Goal: Task Accomplishment & Management: Manage account settings

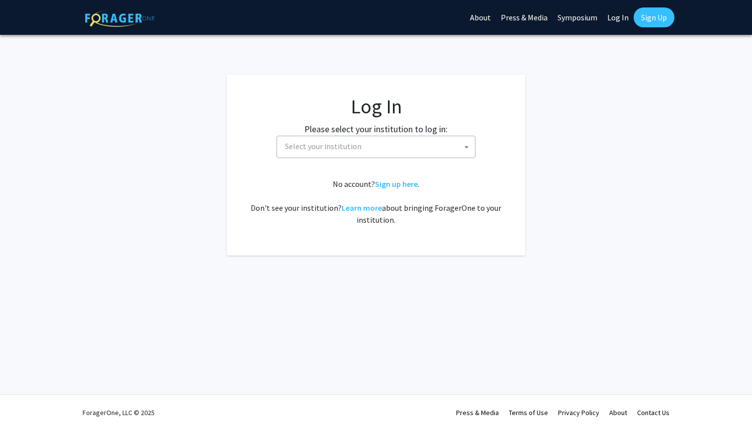
select select
click at [378, 144] on span "Select your institution" at bounding box center [378, 146] width 194 height 20
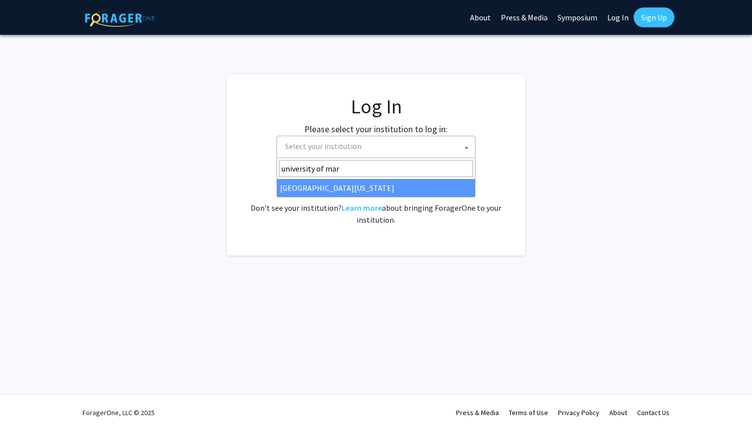
type input "university of mar"
select select "31"
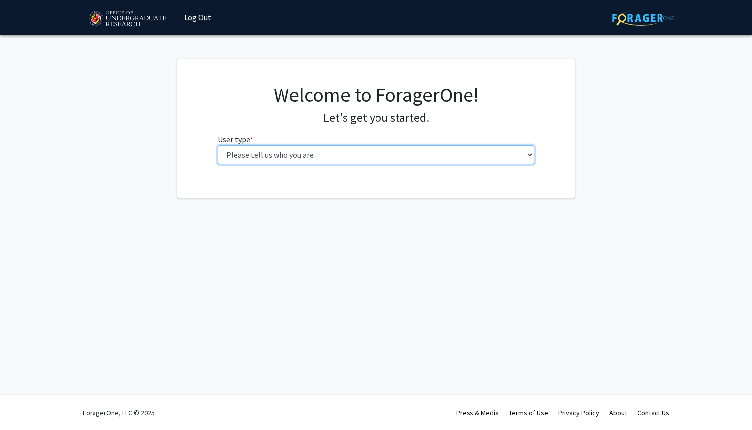
select select "1: undergrad"
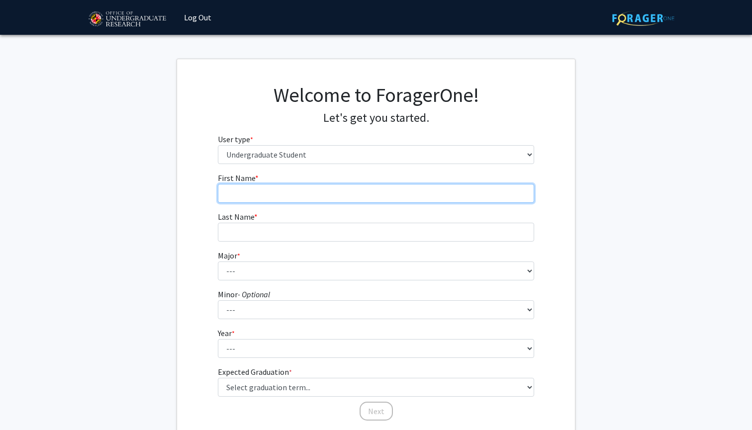
click at [244, 202] on input "First Name * required" at bounding box center [376, 193] width 317 height 19
type input "J"
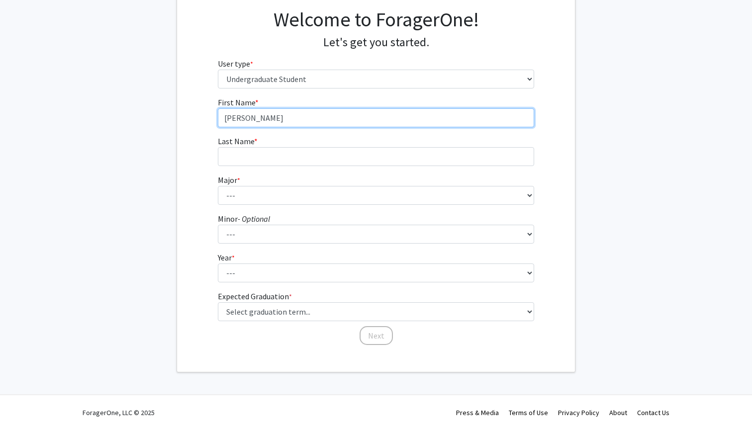
scroll to position [75, 0]
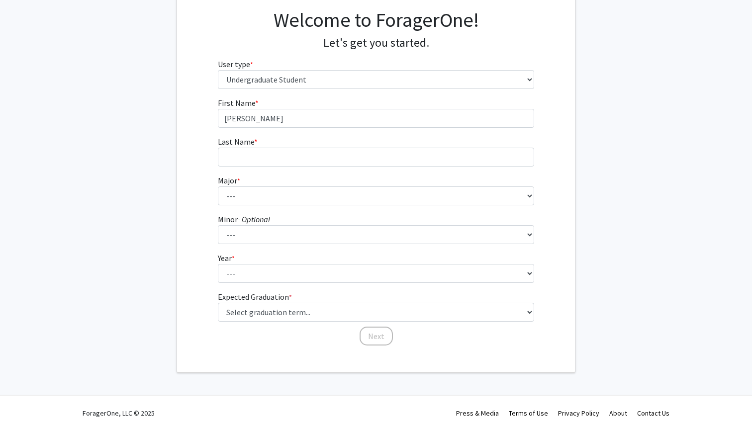
type input "[PERSON_NAME]"
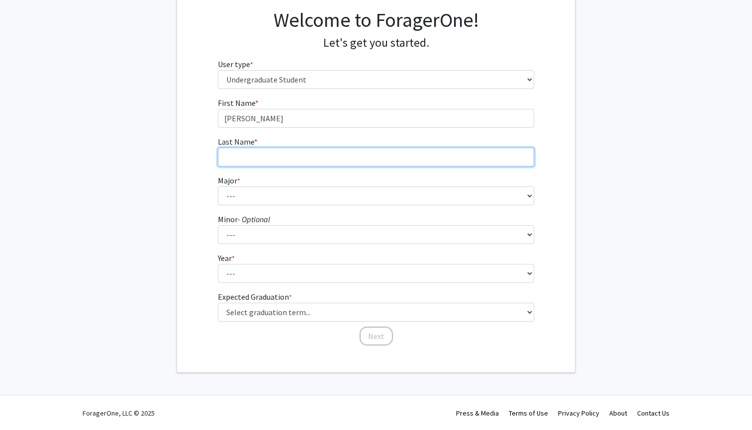
click at [275, 148] on input "Last Name * required" at bounding box center [376, 157] width 317 height 19
type input "Barreda"
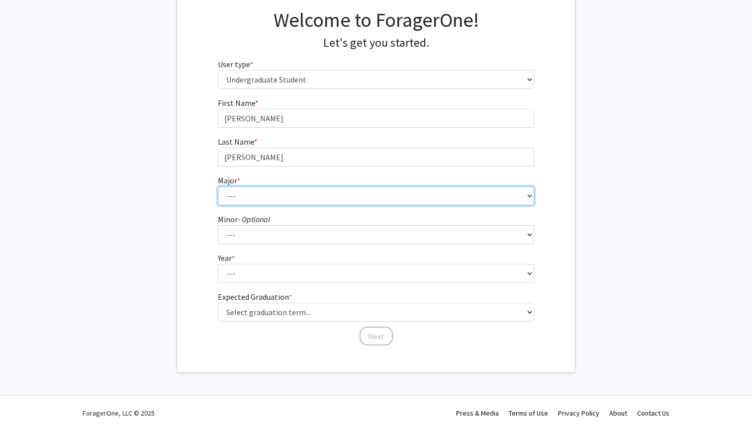
select select "63: 2364"
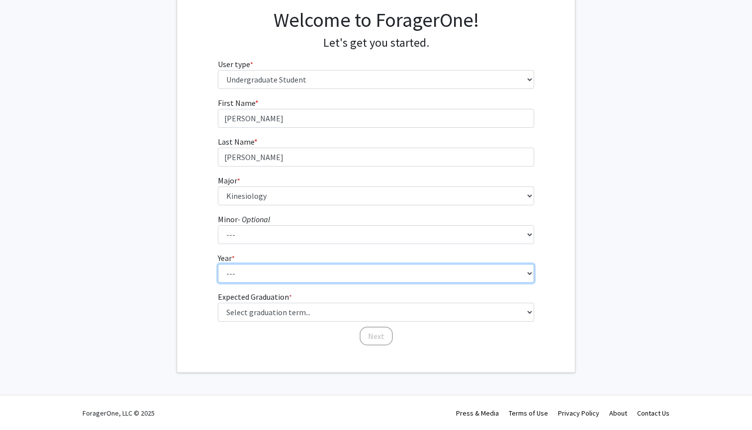
select select "1: first-year"
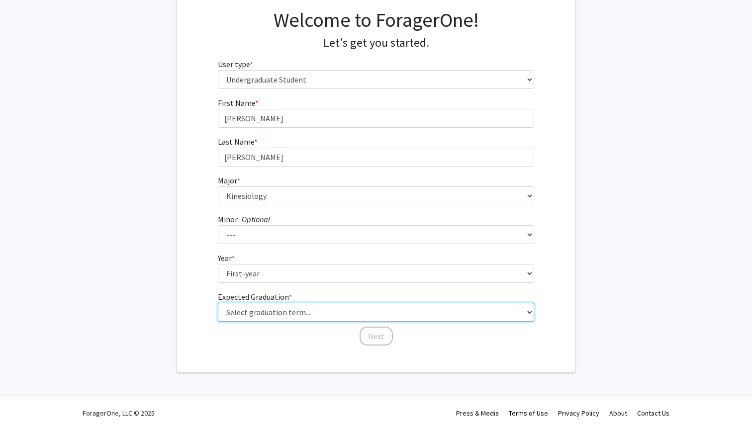
select select "17: spring_2029"
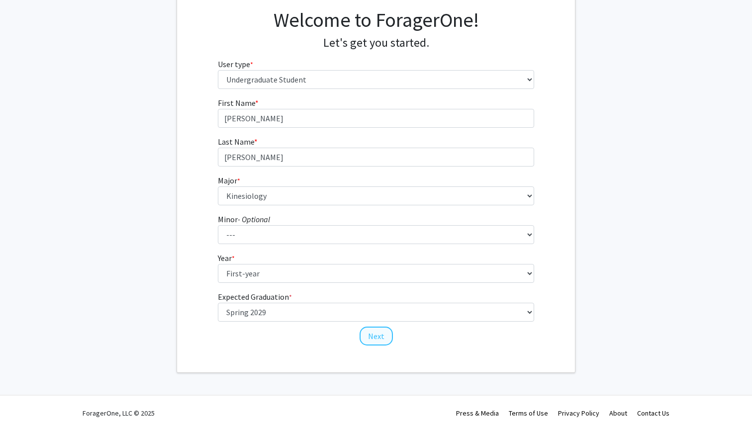
click at [362, 335] on button "Next" at bounding box center [376, 336] width 33 height 19
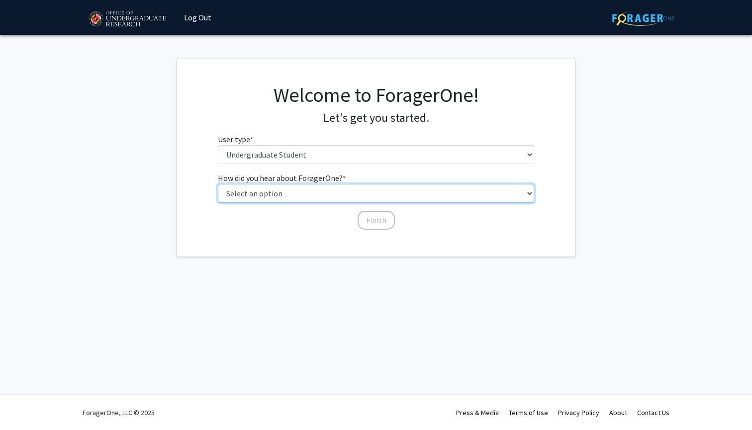
select select "2: faculty_recommendation"
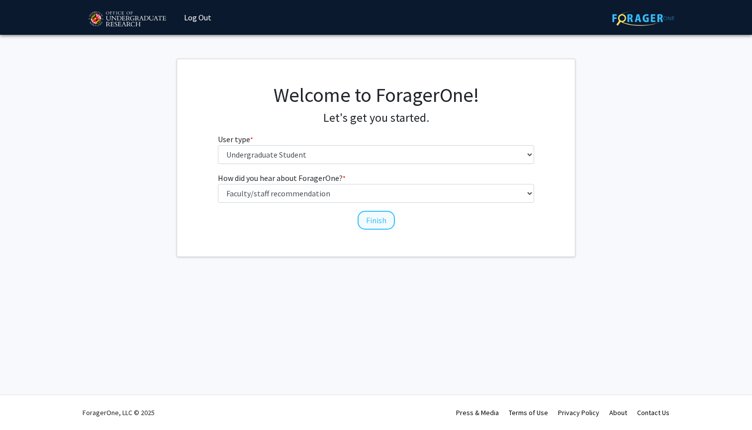
click at [373, 224] on button "Finish" at bounding box center [376, 220] width 37 height 19
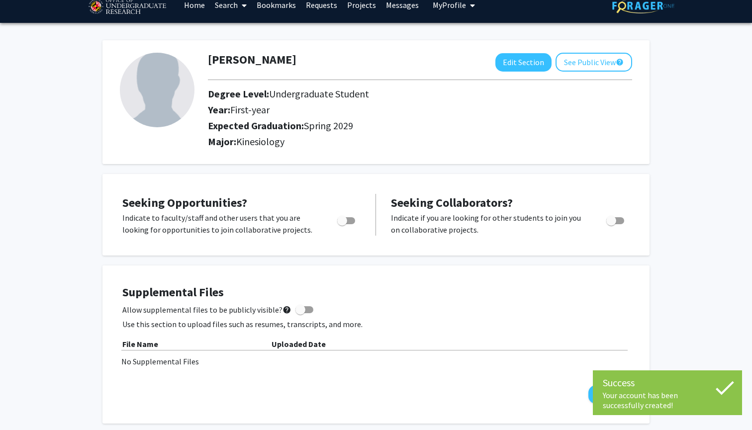
scroll to position [15, 0]
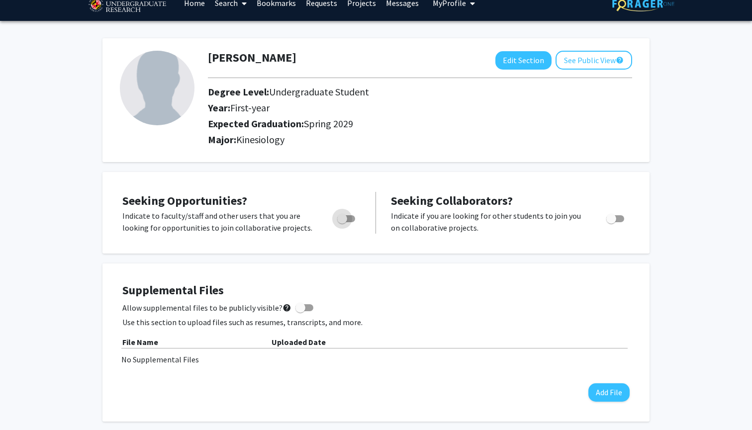
click at [352, 215] on label "Toggle" at bounding box center [344, 219] width 22 height 12
click at [342, 222] on input "Are you actively seeking opportunities?" at bounding box center [342, 222] width 0 height 0
click at [352, 215] on span "Toggle" at bounding box center [350, 219] width 10 height 10
click at [342, 222] on input "Are you actively seeking opportunities?" at bounding box center [342, 222] width 0 height 0
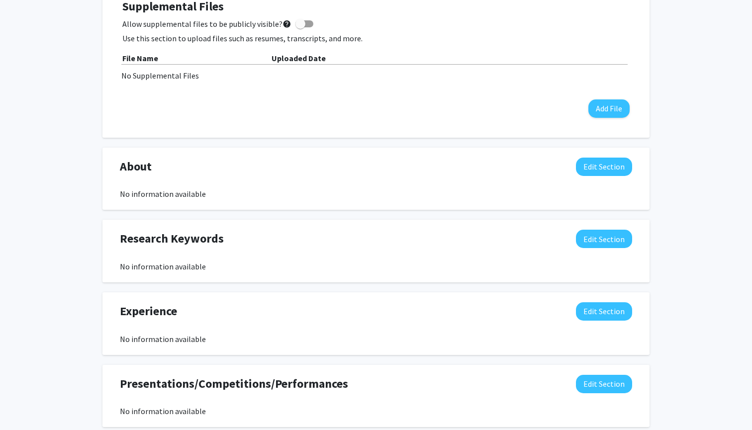
scroll to position [302, 0]
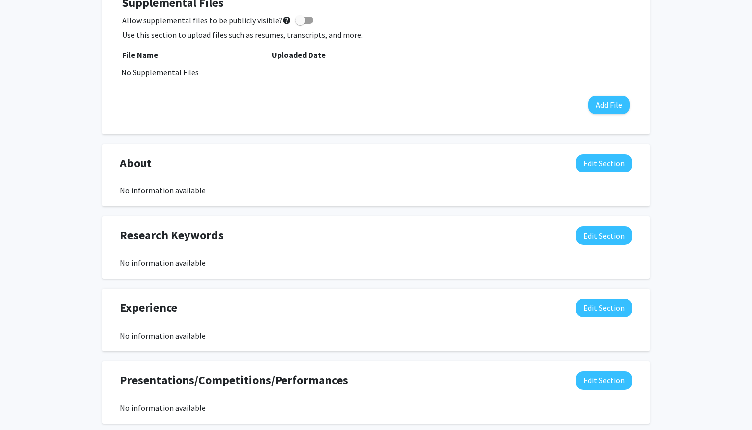
click at [464, 118] on div "Supplemental Files Allow supplemental files to be publicly visible? help Use th…" at bounding box center [375, 55] width 527 height 138
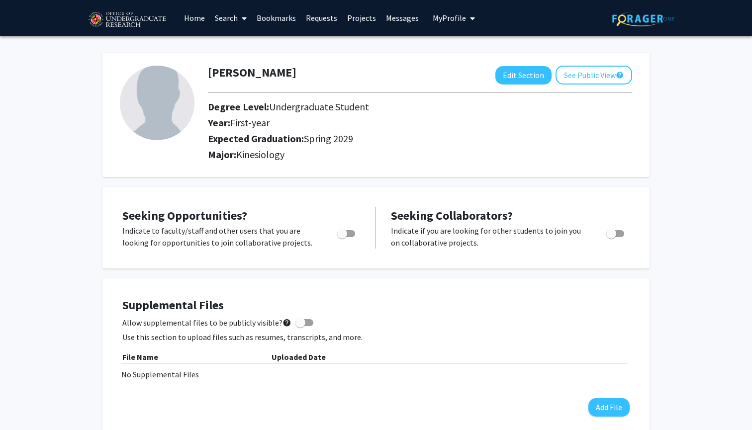
scroll to position [0, 0]
click at [347, 232] on span "Toggle" at bounding box center [342, 234] width 10 height 10
click at [342, 237] on input "Are you actively seeking opportunities?" at bounding box center [342, 237] width 0 height 0
checkbox input "true"
click at [528, 80] on button "Edit Section" at bounding box center [523, 75] width 56 height 18
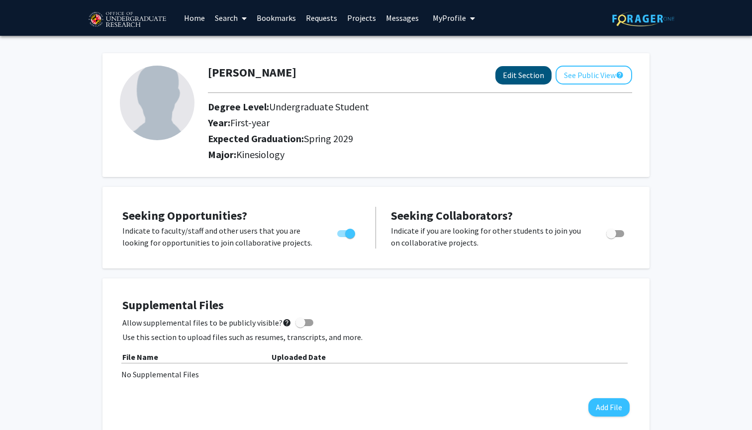
select select "first-year"
select select "45: spring_2029"
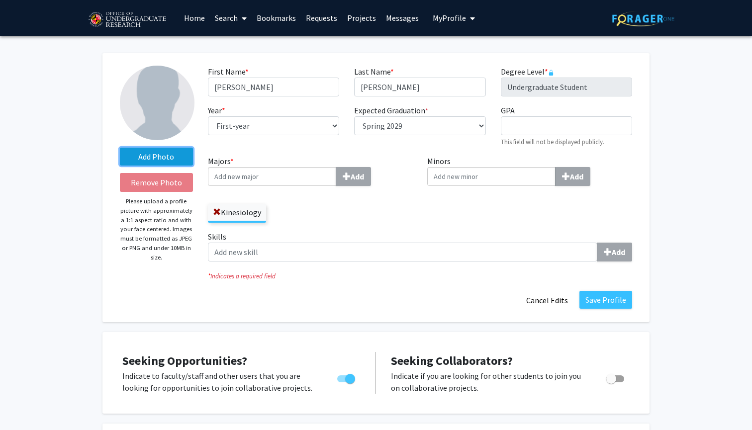
click at [168, 157] on label "Add Photo" at bounding box center [156, 157] width 73 height 18
click at [0, 0] on input "Add Photo" at bounding box center [0, 0] width 0 height 0
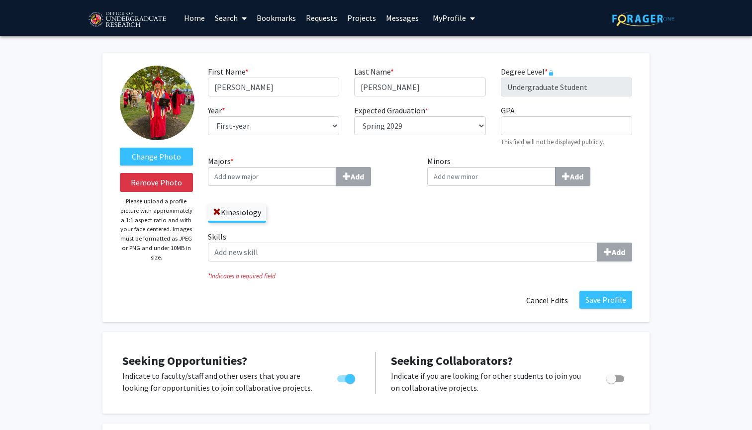
click at [312, 177] on input "Majors * Add" at bounding box center [272, 176] width 128 height 19
type input "j"
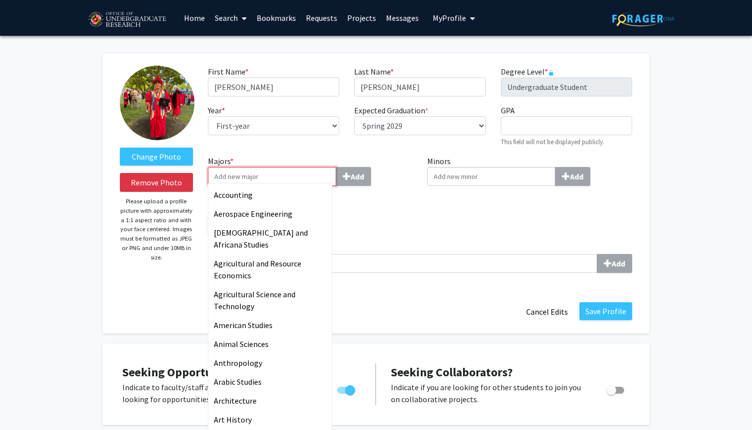
type input "j"
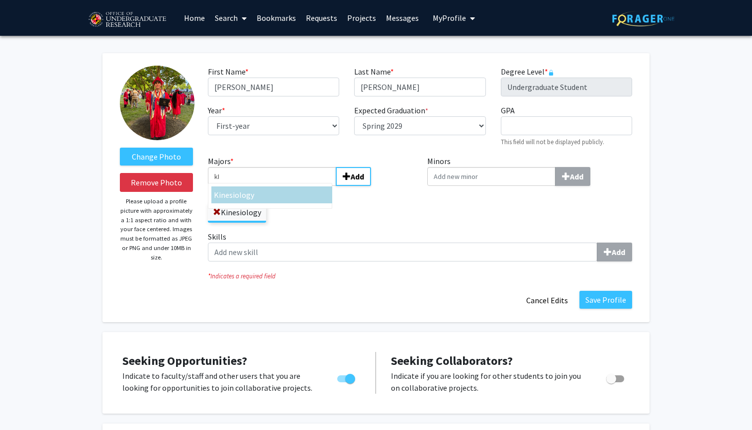
click at [262, 199] on div "Ki nesiology" at bounding box center [272, 195] width 116 height 12
click at [262, 186] on input "kI" at bounding box center [272, 176] width 128 height 19
type input "Kinesiology"
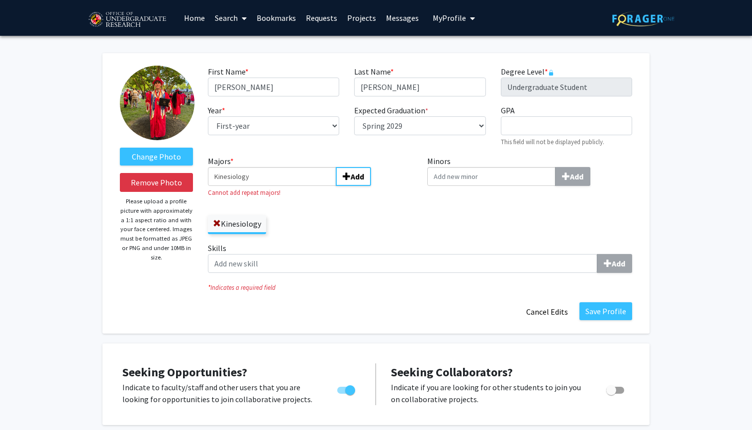
click at [331, 205] on div "Majors * Kinesiology Add Cannot add repeat majors! Kinesiology" at bounding box center [310, 194] width 205 height 79
drag, startPoint x: 278, startPoint y: 177, endPoint x: 153, endPoint y: 173, distance: 125.4
click at [153, 173] on form "Change Photo Remove Photo Please upload a profile picture with approximately a …" at bounding box center [375, 194] width 527 height 256
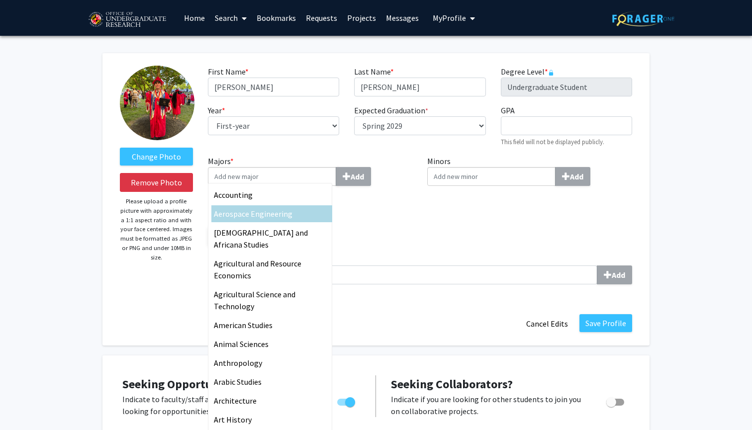
click at [349, 221] on div "Kinesiology" at bounding box center [310, 231] width 205 height 29
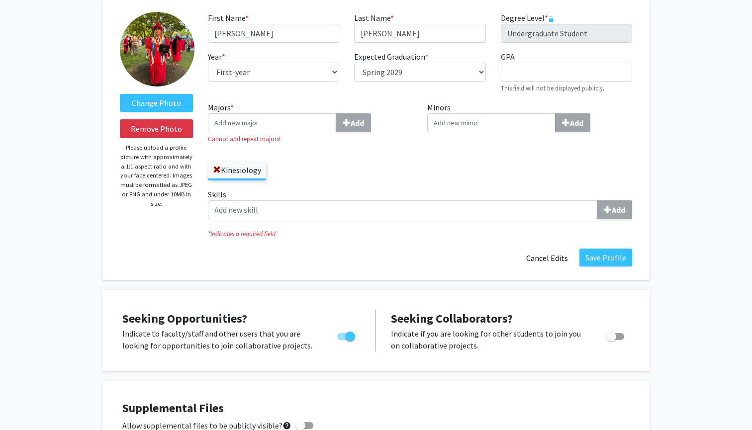
scroll to position [59, 0]
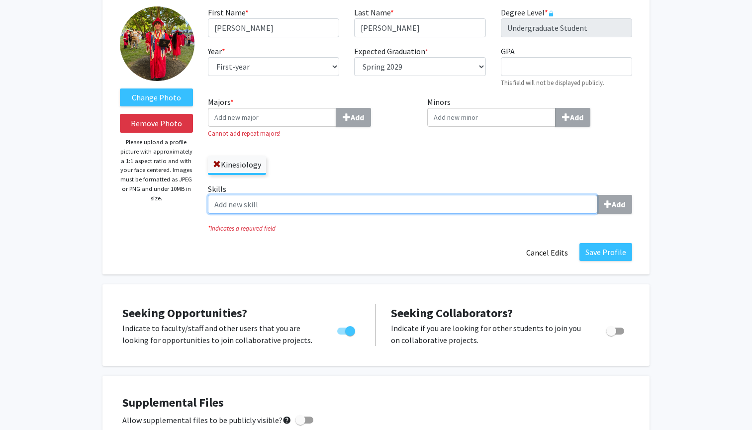
click at [423, 208] on input "Skills Add" at bounding box center [402, 204] width 389 height 19
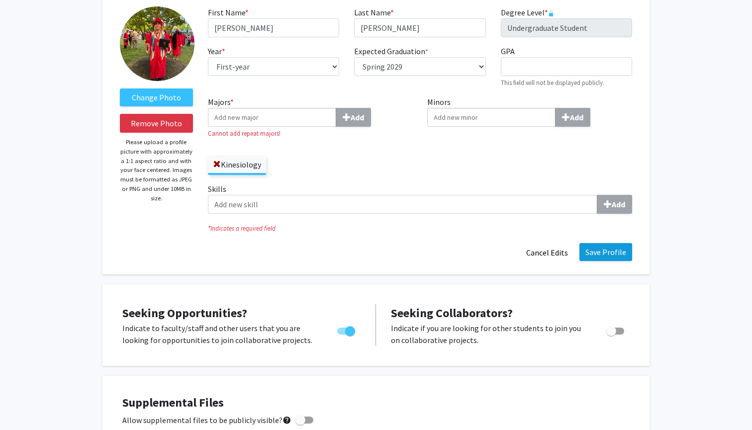
click at [616, 260] on button "Save Profile" at bounding box center [605, 252] width 53 height 18
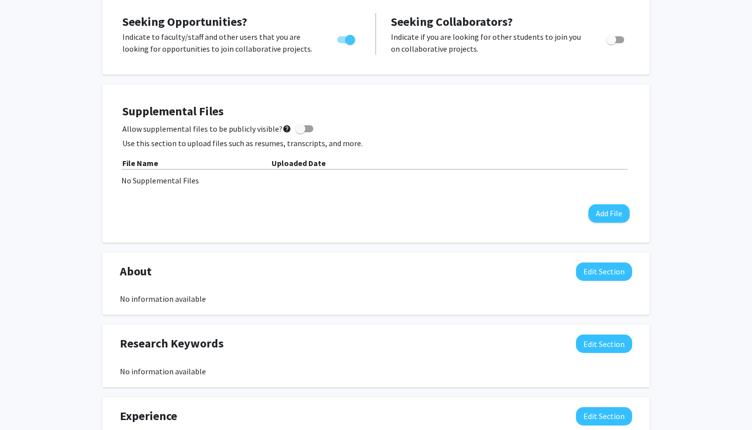
scroll to position [197, 0]
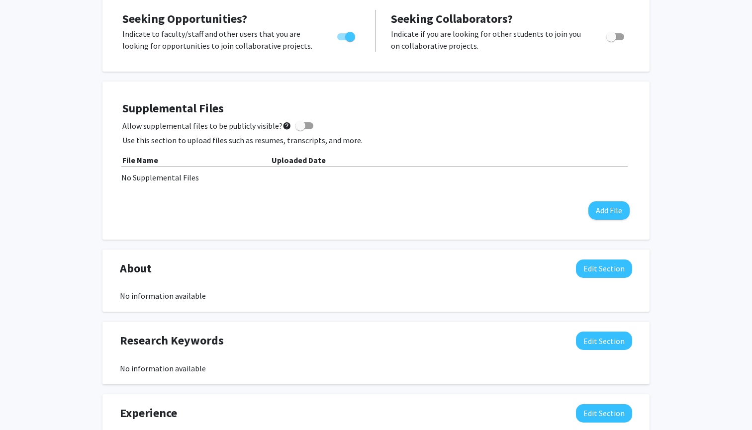
click at [303, 121] on label "Allow supplemental files to be publicly visible? help" at bounding box center [217, 126] width 191 height 12
click at [300, 129] on input "Allow supplemental files to be publicly visible? help" at bounding box center [300, 129] width 0 height 0
checkbox input "true"
click at [599, 209] on button "Add File" at bounding box center [608, 210] width 41 height 18
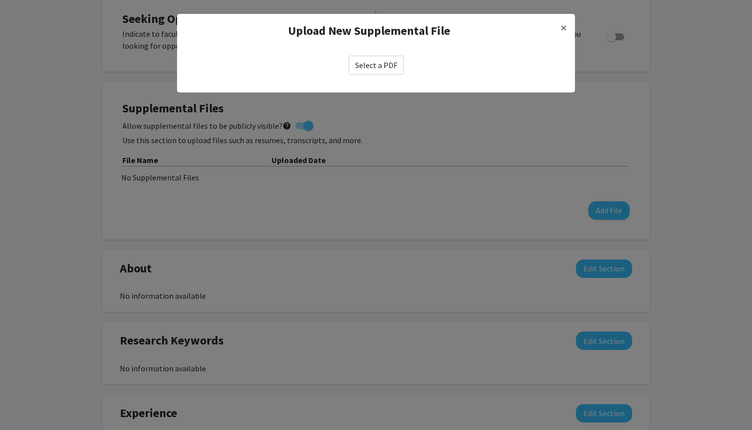
click at [383, 65] on label "Select a PDF" at bounding box center [376, 65] width 55 height 19
click at [0, 0] on input "Select a PDF" at bounding box center [0, 0] width 0 height 0
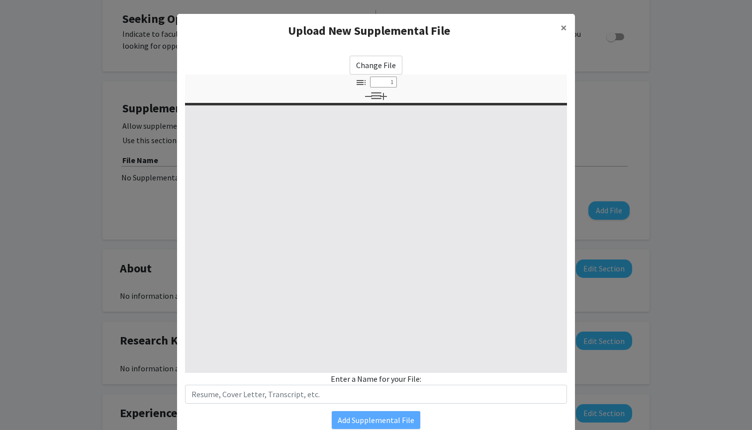
select select "custom"
type input "0"
select select "custom"
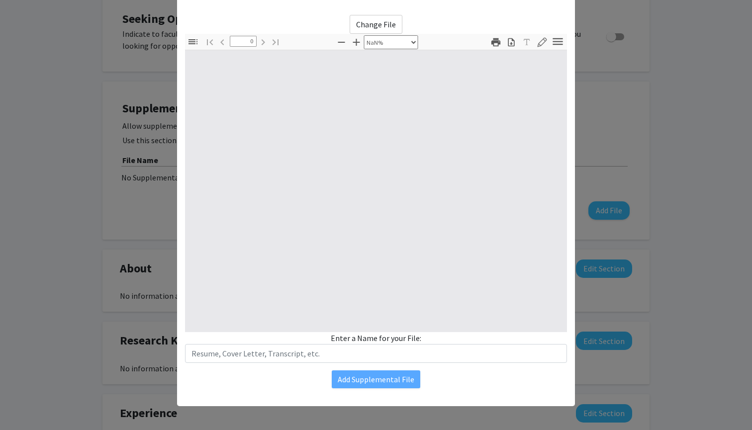
type input "1"
select select "auto"
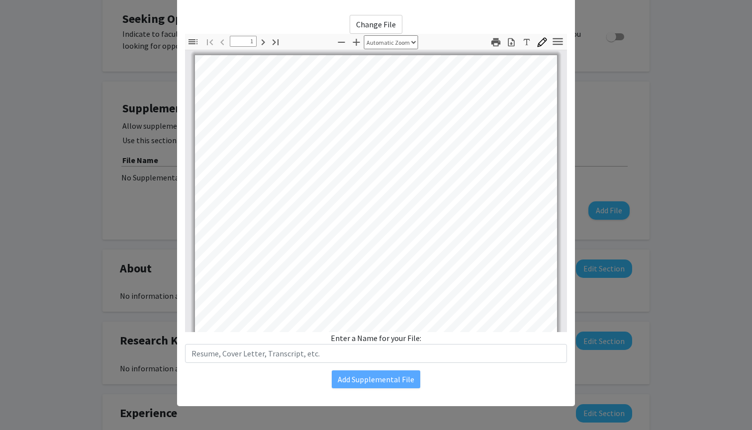
scroll to position [41, 0]
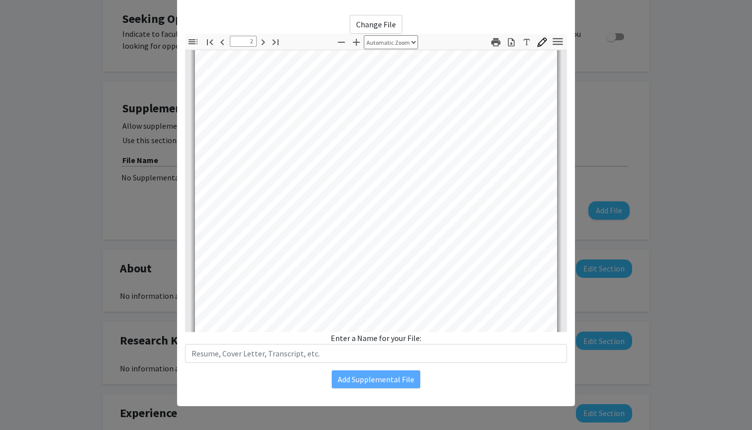
type input "1"
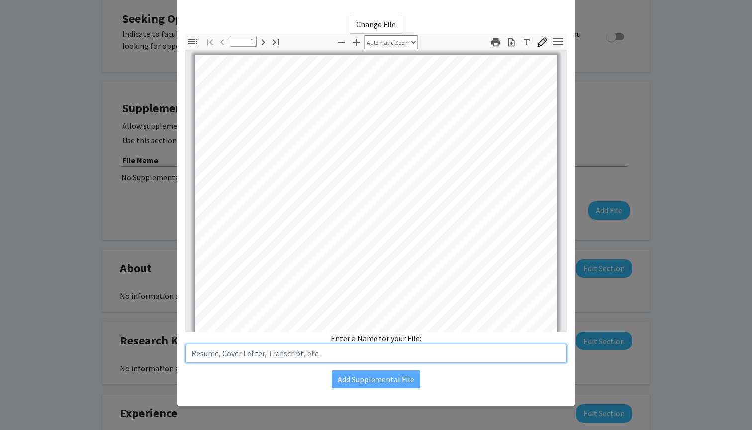
scroll to position [0, 0]
click at [454, 358] on input "text" at bounding box center [376, 353] width 382 height 19
click at [190, 357] on input "Effect of Tempo of Music on Exercise IB Internal Assessment" at bounding box center [376, 353] width 382 height 19
click at [314, 357] on input ""Effect of Tempo of Music on Exercise IB Internal Assessment" at bounding box center [376, 353] width 382 height 19
click at [442, 355] on input ""Effect of Tempo of Music on Exercise" IB Internal Assessment" at bounding box center [376, 353] width 382 height 19
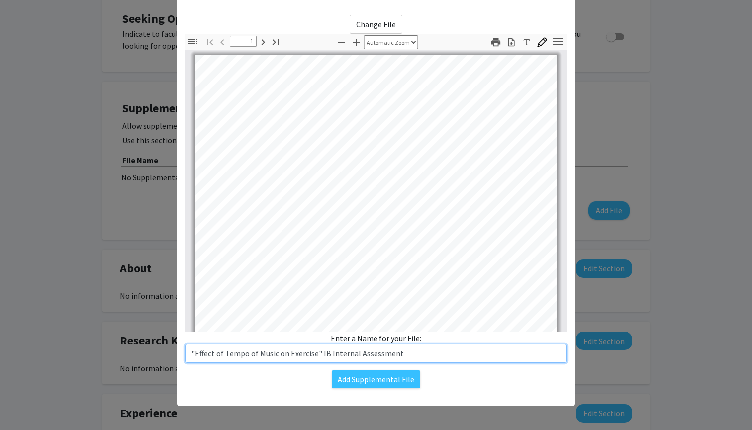
click at [319, 355] on input ""Effect of Tempo of Music on Exercise" IB Internal Assessment" at bounding box center [376, 353] width 382 height 19
click at [329, 355] on input ""Effect of Tempo of Music on Exercise" IB Internal Assessment" at bounding box center [376, 353] width 382 height 19
type input ""Effect of Tempo of Music on Exercise" IB SEHS Internal Assessment"
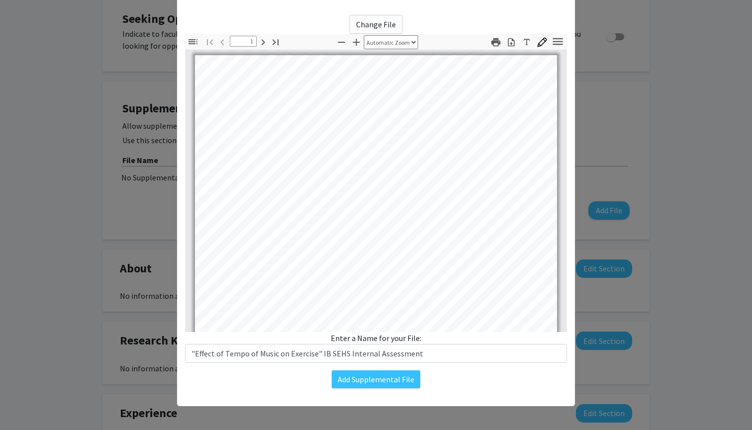
click at [443, 373] on div "Add Supplemental File" at bounding box center [376, 380] width 382 height 18
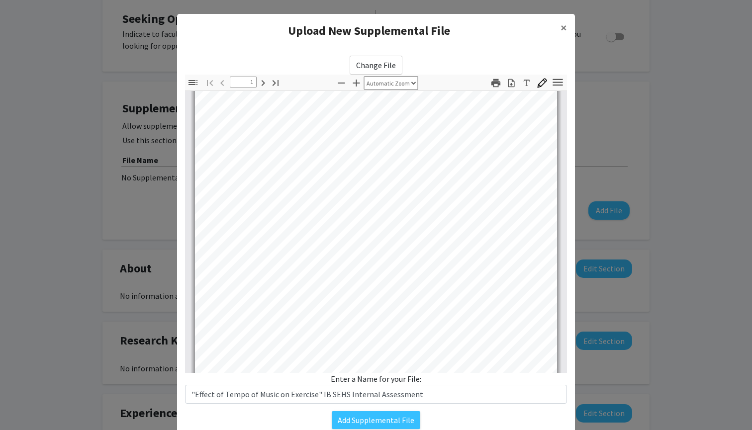
scroll to position [147, 0]
click at [407, 418] on button "Add Supplemental File" at bounding box center [376, 420] width 89 height 18
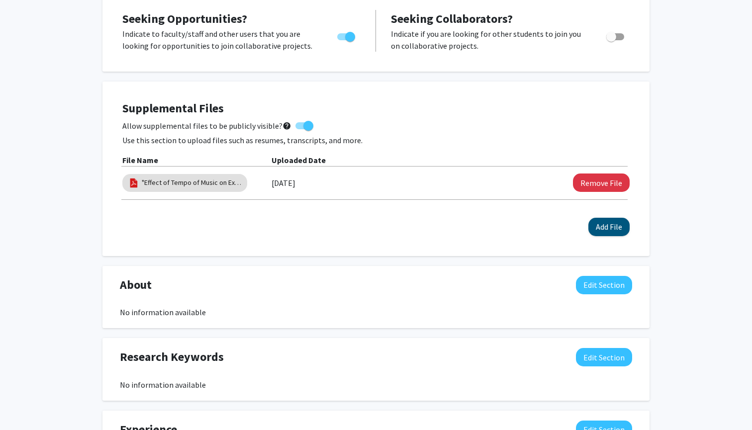
click at [607, 226] on button "Add File" at bounding box center [608, 227] width 41 height 18
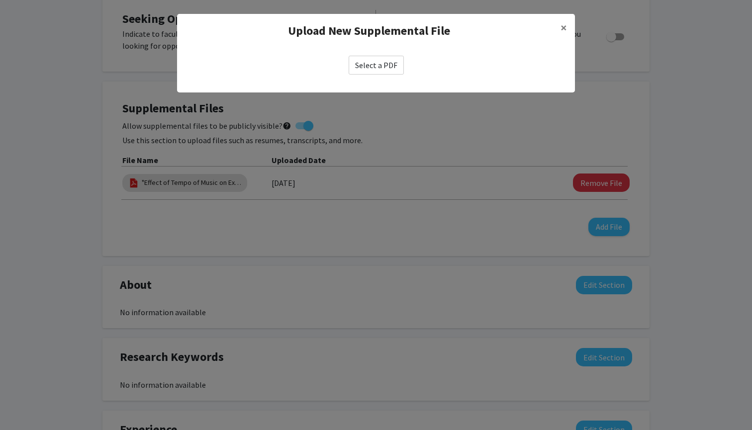
click at [359, 68] on label "Select a PDF" at bounding box center [376, 65] width 55 height 19
click at [0, 0] on input "Select a PDF" at bounding box center [0, 0] width 0 height 0
select select "custom"
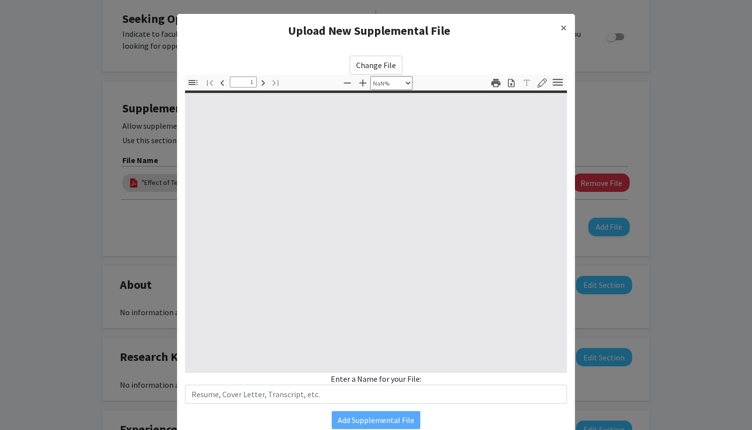
type input "0"
select select "custom"
type input "1"
select select "auto"
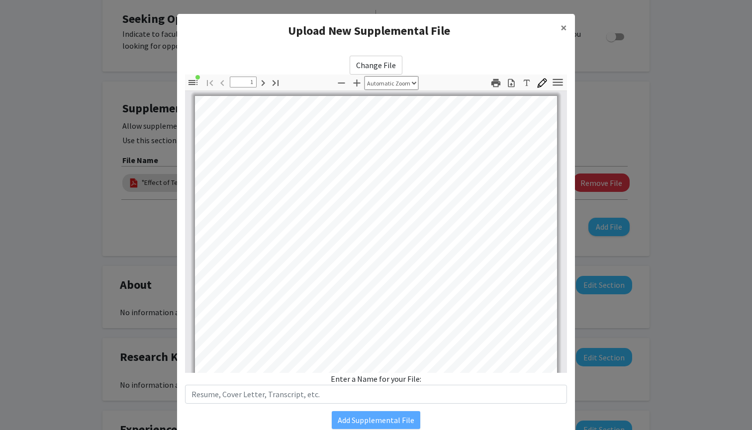
scroll to position [0, 0]
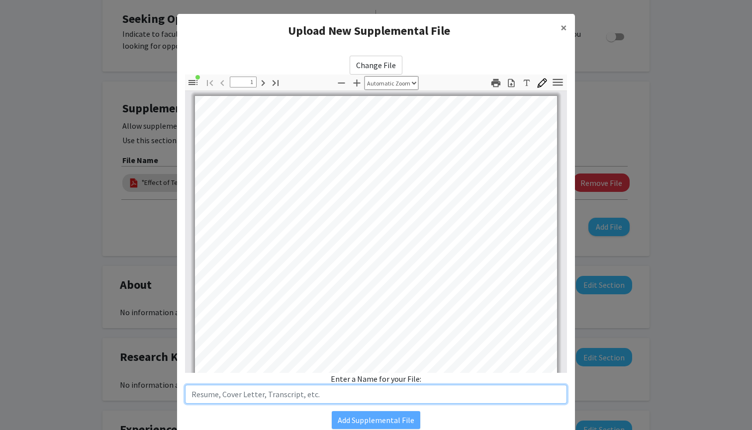
click at [367, 401] on input "text" at bounding box center [376, 394] width 382 height 19
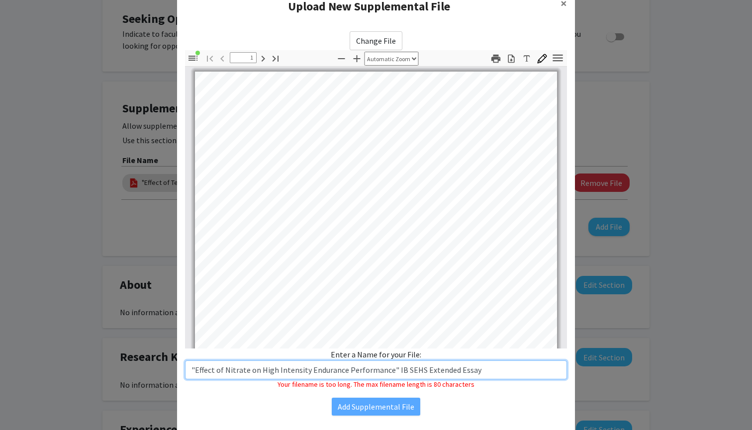
scroll to position [31, 0]
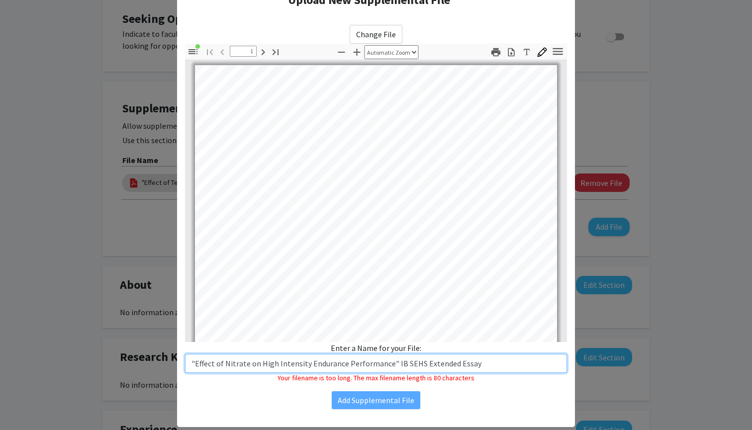
click at [477, 366] on input ""Effect of Nitrate on High Intensity Endurance Performance" IB SEHS Extended Es…" at bounding box center [376, 363] width 382 height 19
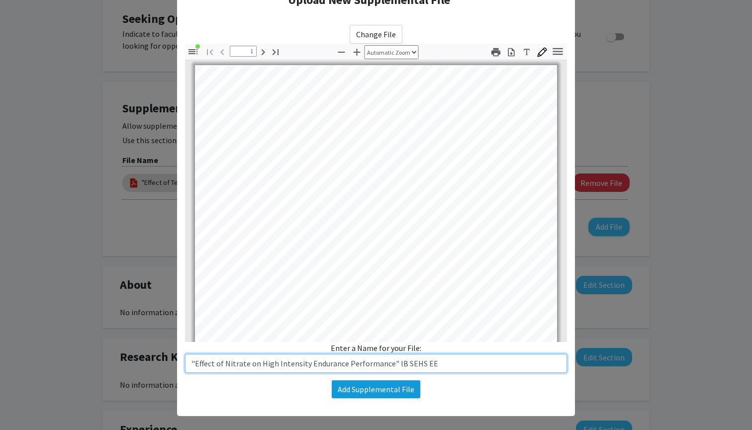
type input ""Effect of Nitrate on High Intensity Endurance Performance" IB SEHS EE"
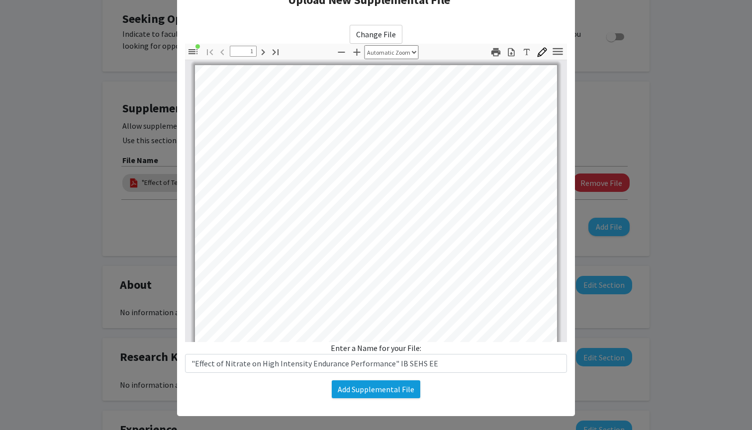
click at [403, 393] on button "Add Supplemental File" at bounding box center [376, 389] width 89 height 18
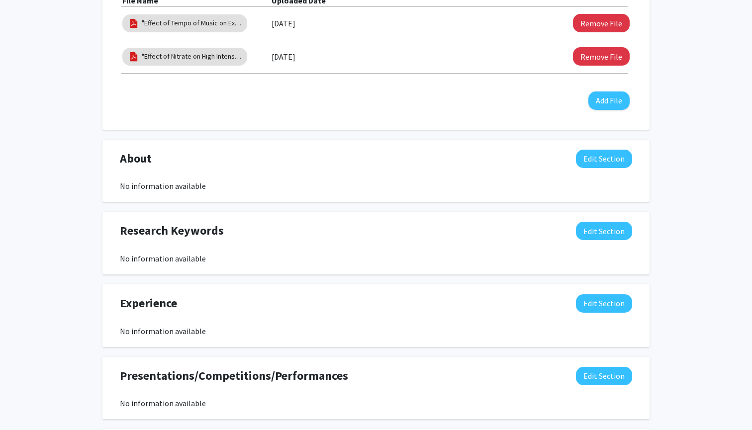
scroll to position [368, 0]
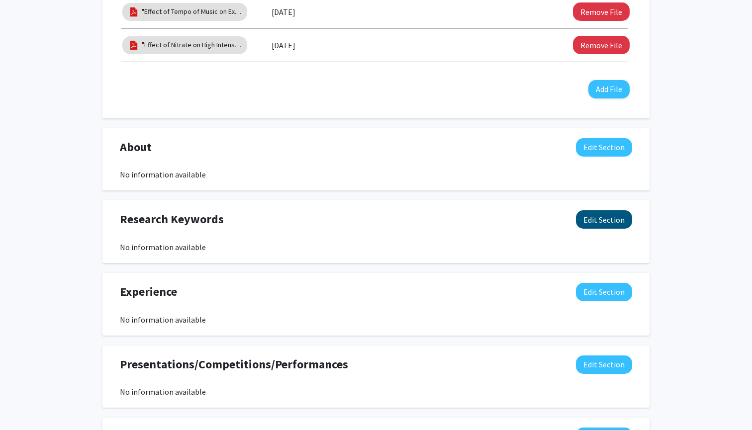
click at [607, 214] on button "Edit Section" at bounding box center [604, 219] width 56 height 18
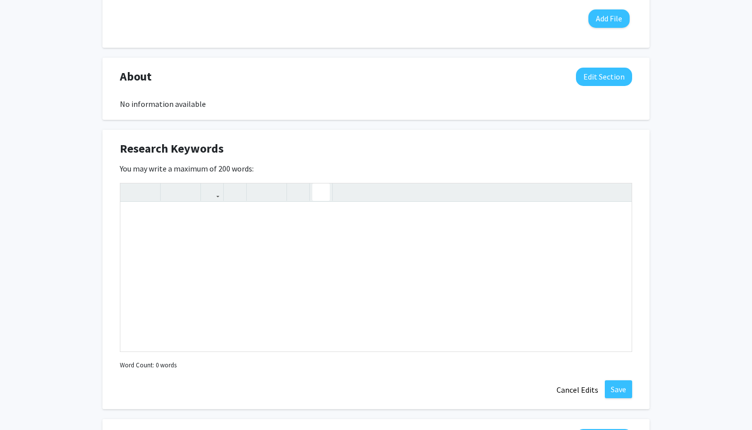
scroll to position [446, 0]
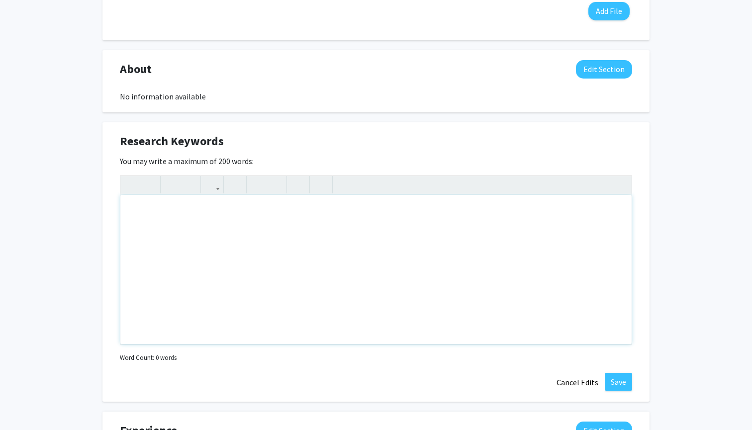
click at [295, 246] on div "Note to users with screen readers: Please deactivate our accessibility plugin f…" at bounding box center [375, 269] width 511 height 149
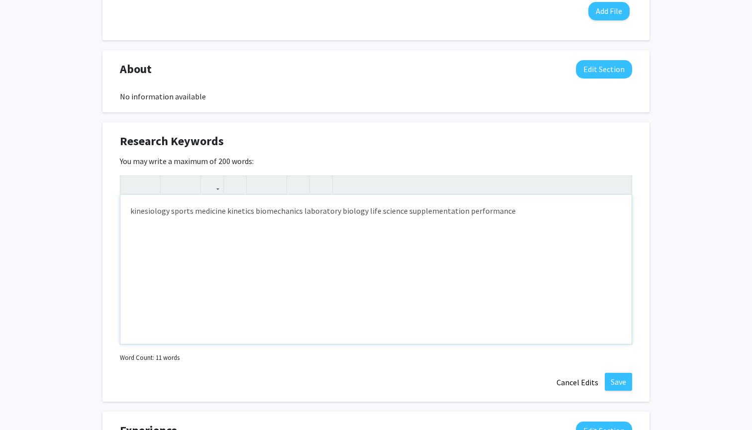
type textarea "kinesiology sports medicine kinetics biomechanics laboratory biology life scien…"
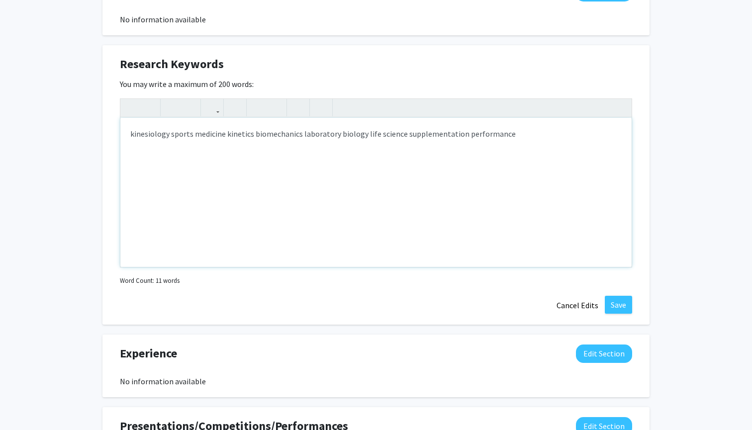
scroll to position [528, 0]
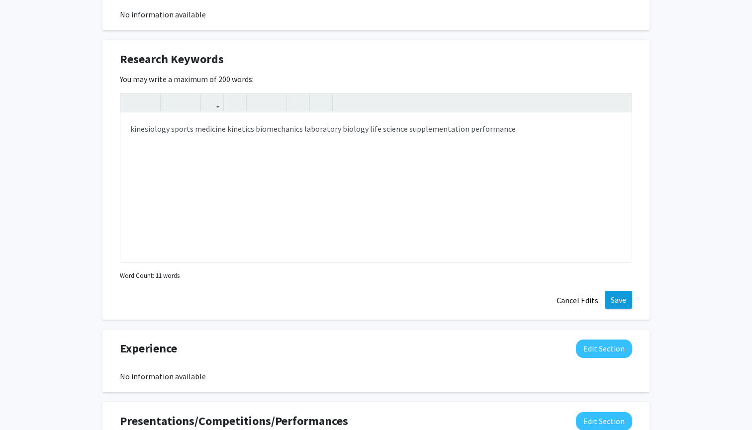
click at [621, 301] on button "Save" at bounding box center [618, 300] width 27 height 18
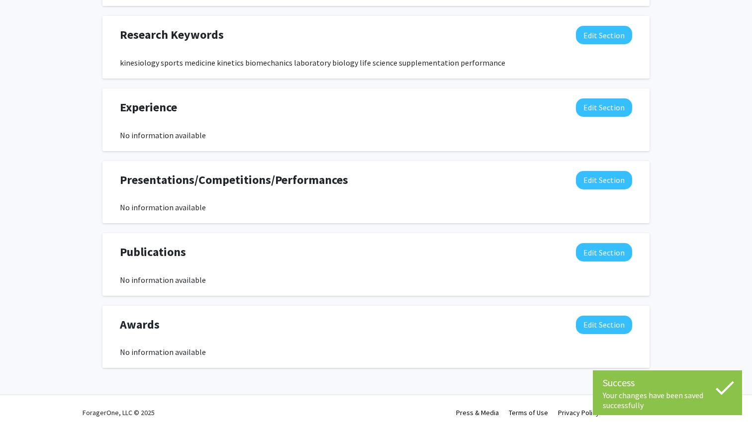
scroll to position [554, 0]
click at [598, 100] on button "Edit Section" at bounding box center [604, 107] width 56 height 18
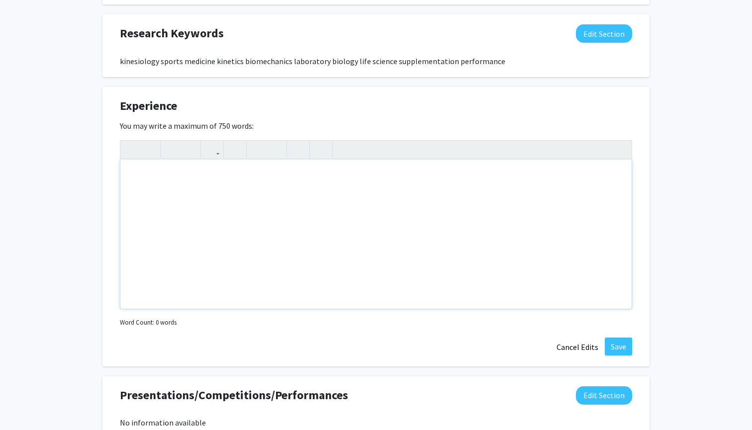
click at [530, 209] on div "Note to users with screen readers: Please deactivate our accessibility plugin f…" at bounding box center [375, 234] width 511 height 149
click at [587, 345] on button "Cancel Edits" at bounding box center [577, 347] width 55 height 19
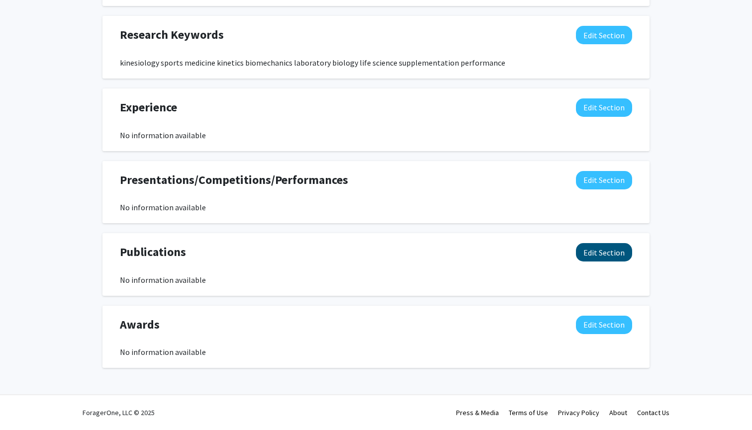
click at [598, 260] on button "Edit Section" at bounding box center [604, 252] width 56 height 18
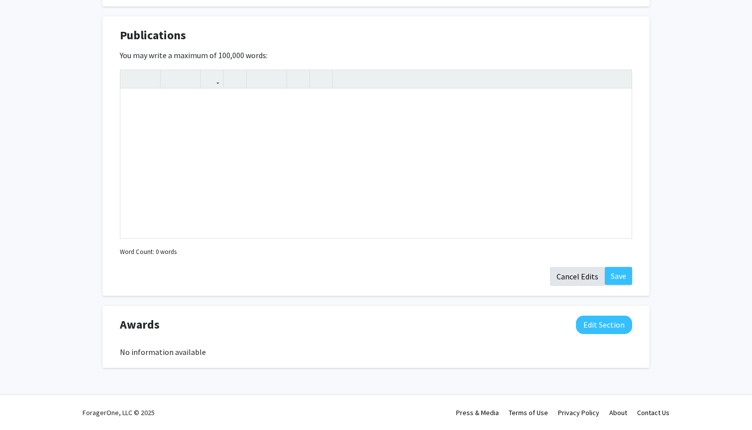
click at [568, 284] on button "Cancel Edits" at bounding box center [577, 276] width 55 height 19
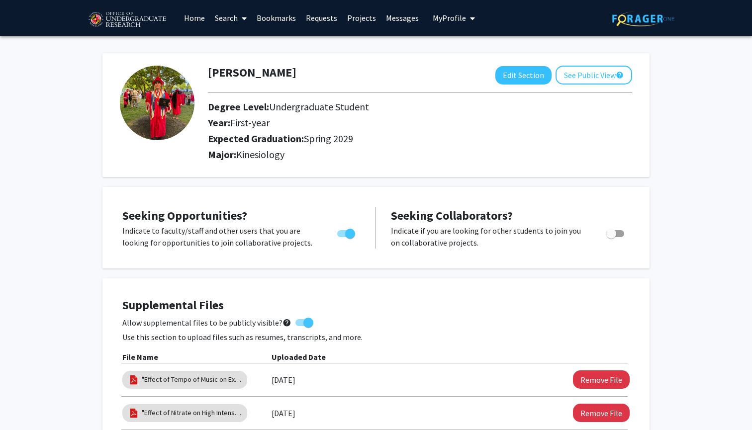
scroll to position [0, 0]
click at [589, 78] on button "See Public View help" at bounding box center [594, 75] width 77 height 19
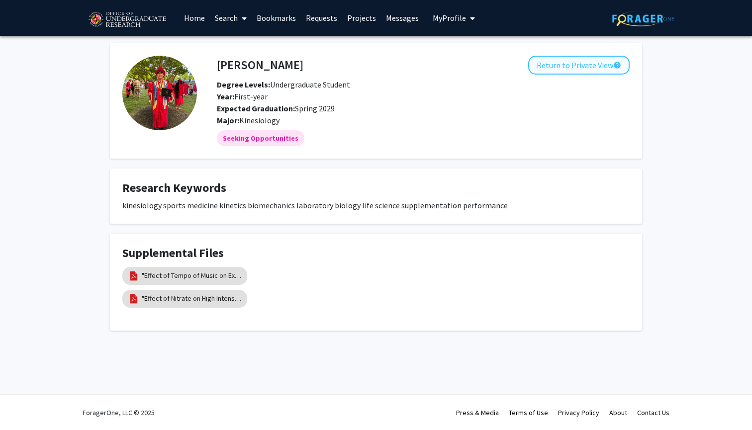
click at [582, 71] on button "Return to Private View help" at bounding box center [578, 65] width 101 height 19
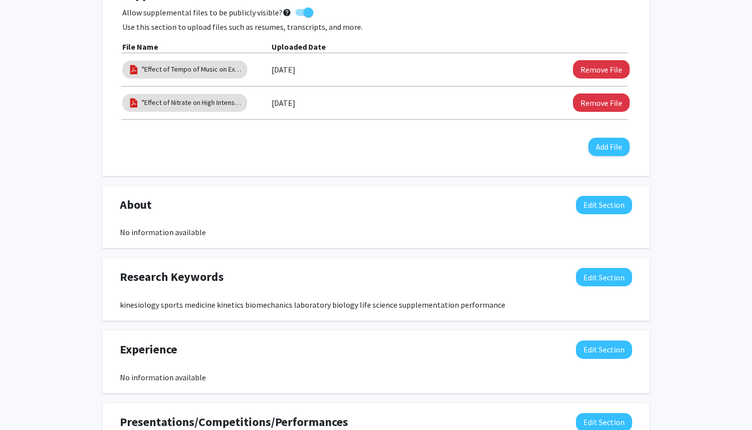
scroll to position [314, 0]
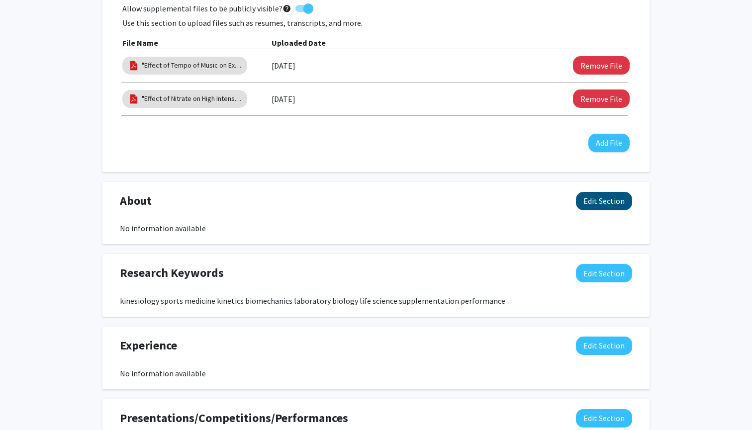
click at [586, 207] on button "Edit Section" at bounding box center [604, 201] width 56 height 18
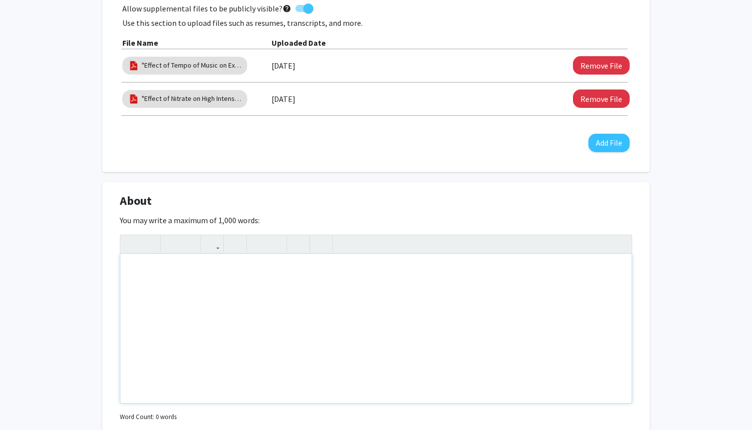
click at [431, 298] on div "Note to users with screen readers: Please deactivate our accessibility plugin f…" at bounding box center [375, 328] width 511 height 149
type textarea "F"
type textarea "U"
type textarea "F"
type textarea "U"
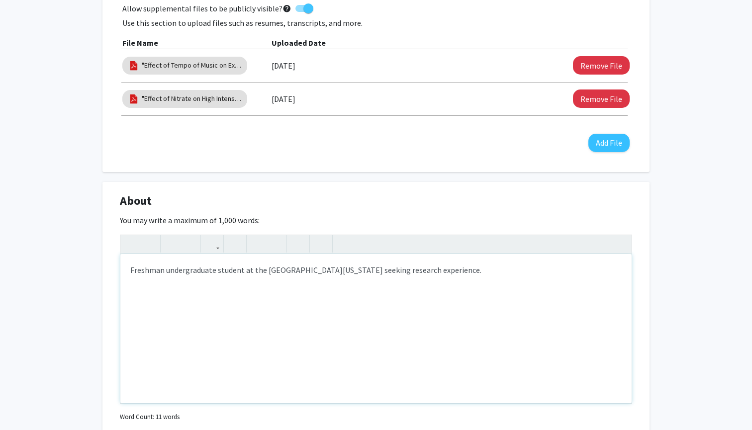
click at [144, 268] on div "Freshman undergraduate student at the University of Maryland seeking research e…" at bounding box center [375, 328] width 511 height 149
click at [535, 304] on div "I am a freshman undergraduate student at the University of Maryland seeking res…" at bounding box center [375, 328] width 511 height 149
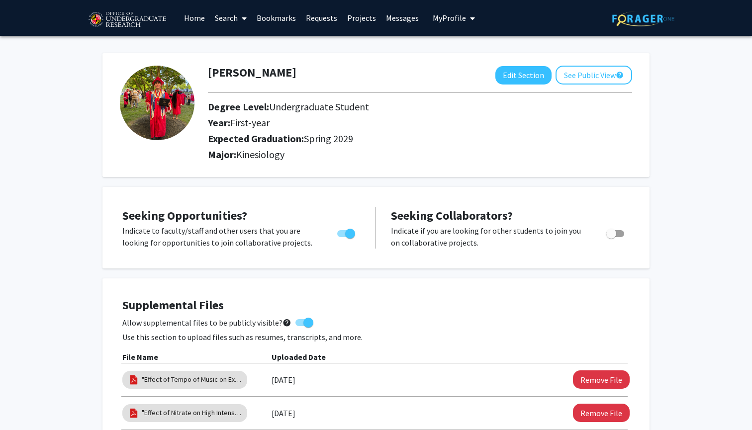
scroll to position [381, 0]
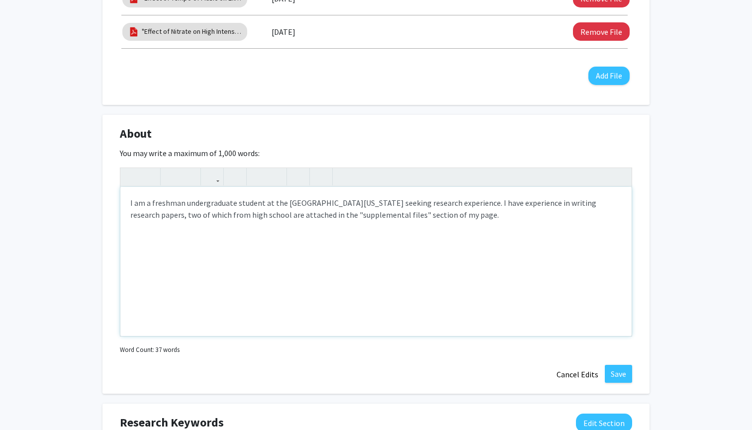
click at [284, 216] on div "I am a freshman undergraduate student at the University of Maryland seeking res…" at bounding box center [375, 261] width 511 height 149
click at [252, 213] on div "I am a freshman undergraduate student at the University of Maryland seeking res…" at bounding box center [375, 261] width 511 height 149
click at [259, 205] on div "I am a freshman undergraduate student at the University of Maryland seeking res…" at bounding box center [375, 261] width 511 height 149
click at [361, 205] on div "I am a freshman undergraduate student at the University of Maryland seeking res…" at bounding box center [375, 261] width 511 height 149
click at [444, 204] on div "I am a freshman undergraduate student at the University of Maryland with intere…" at bounding box center [375, 261] width 511 height 149
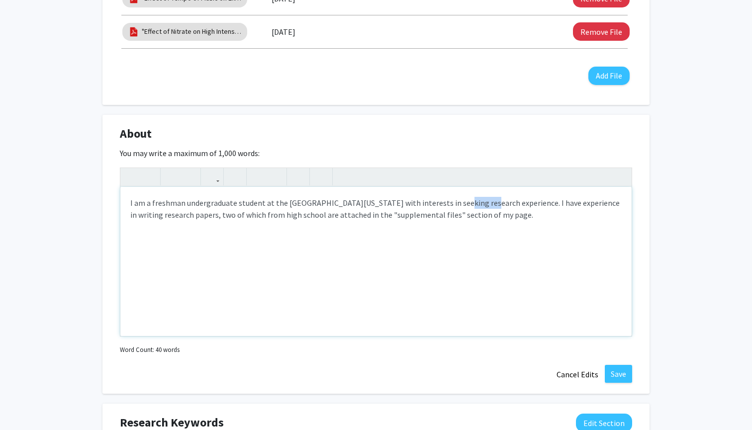
click at [444, 204] on div "I am a freshman undergraduate student at the University of Maryland with intere…" at bounding box center [375, 261] width 511 height 149
click at [443, 204] on div "I am a freshman undergraduate student at the University of Maryland with intere…" at bounding box center [375, 261] width 511 height 149
click at [430, 206] on div "I am a freshman undergraduate student at the University of Maryland with intere…" at bounding box center [375, 261] width 511 height 149
click at [415, 205] on div "I am a freshman undergraduate student at the University of Maryland with intere…" at bounding box center [375, 261] width 511 height 149
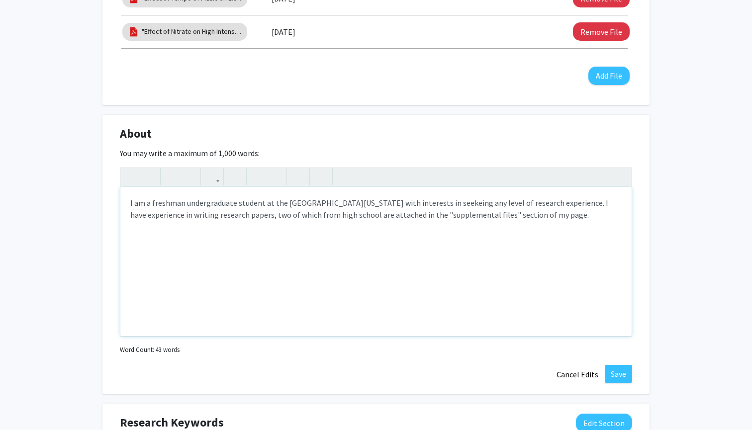
click at [425, 207] on div "I am a freshman undergraduate student at the University of Maryland with intere…" at bounding box center [375, 261] width 511 height 149
click at [433, 205] on div "I am a freshman undergraduate student at the University of Maryland with intere…" at bounding box center [375, 261] width 511 height 149
click at [414, 206] on div "I am a freshman undergraduate student at the University of Maryland with intere…" at bounding box center [375, 261] width 511 height 149
click at [406, 206] on div "I am a freshman undergraduate student at the University of Maryland with intere…" at bounding box center [375, 261] width 511 height 149
click at [468, 205] on div "I am a freshman undergraduate student at the University of Maryland with intere…" at bounding box center [375, 261] width 511 height 149
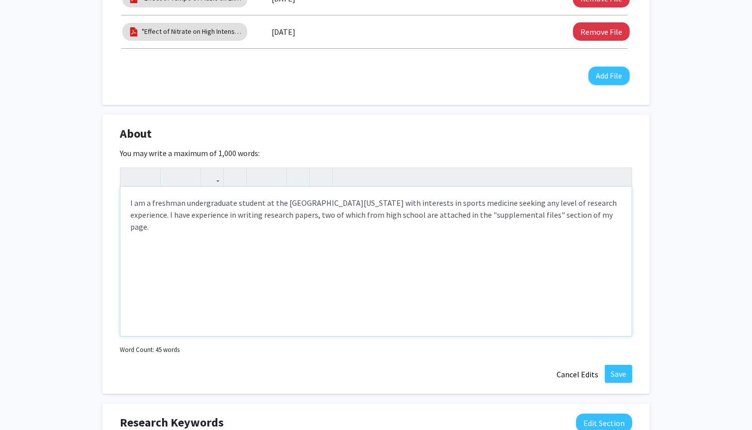
click at [376, 202] on div "I am a freshman undergraduate student at the University of Maryland with intere…" at bounding box center [375, 261] width 511 height 149
click at [415, 205] on div "I am a freshman undergraduate student at the University of Maryland with an int…" at bounding box center [375, 261] width 511 height 149
type textarea "I am a freshman undergraduate student at the University of Maryland with an int…"
click at [503, 237] on div "I am a freshman undergraduate student at the University of Maryland with an int…" at bounding box center [375, 261] width 511 height 149
click at [478, 205] on div "I am a freshman undergraduate student at the University of Maryland with an int…" at bounding box center [375, 261] width 511 height 149
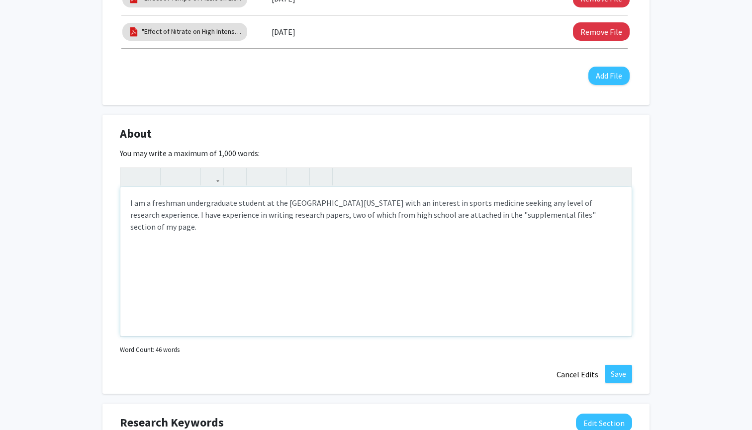
click at [477, 205] on div "I am a freshman undergraduate student at the University of Maryland with an int…" at bounding box center [375, 261] width 511 height 149
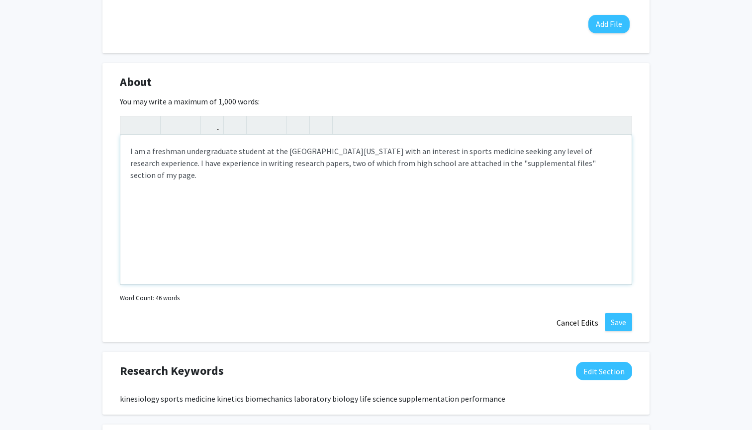
scroll to position [522, 0]
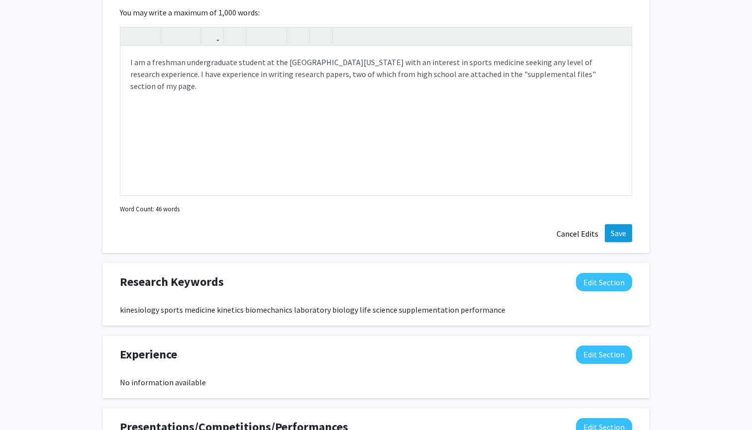
click at [615, 232] on button "Save" at bounding box center [618, 233] width 27 height 18
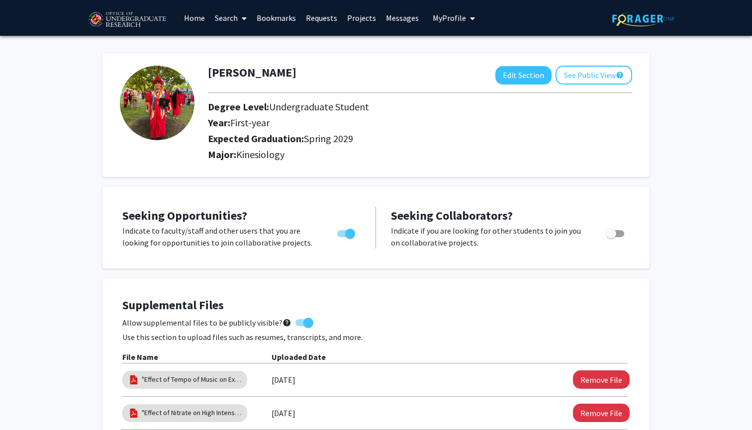
scroll to position [0, 0]
